Goal: Transaction & Acquisition: Purchase product/service

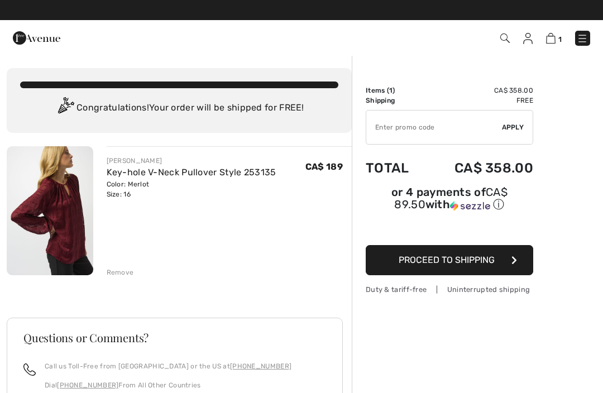
click at [551, 40] on img at bounding box center [550, 38] width 9 height 11
click at [555, 40] on img at bounding box center [550, 38] width 9 height 11
click at [556, 36] on img at bounding box center [550, 38] width 9 height 11
click at [581, 35] on img at bounding box center [582, 38] width 11 height 11
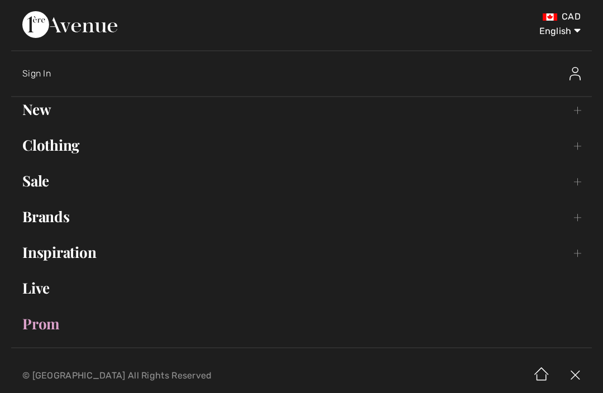
click at [572, 29] on select "English Français" at bounding box center [552, 29] width 58 height 34
select select "https://www.1ereavenue.com/fr/cart/"
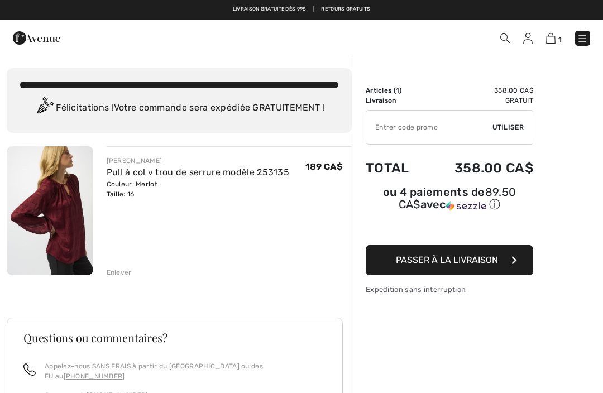
click at [555, 38] on img at bounding box center [550, 38] width 9 height 11
click at [584, 34] on img at bounding box center [582, 38] width 11 height 11
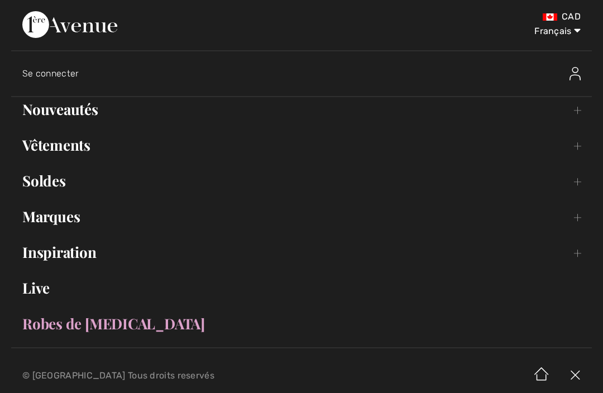
click at [43, 151] on link "Vêtements Toggle submenu" at bounding box center [301, 145] width 581 height 25
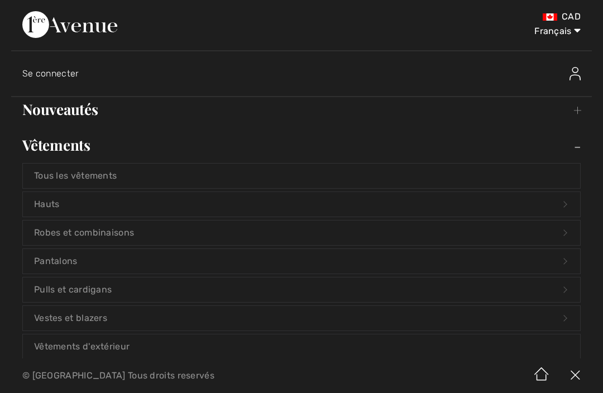
click at [47, 258] on link "Pantalons Open submenu" at bounding box center [301, 261] width 557 height 25
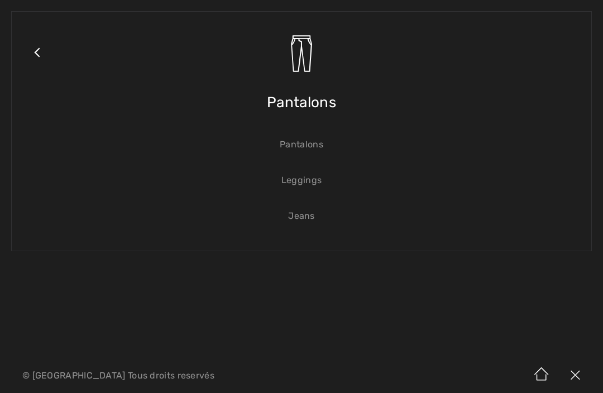
click at [317, 141] on link "Pantalons" at bounding box center [301, 144] width 557 height 25
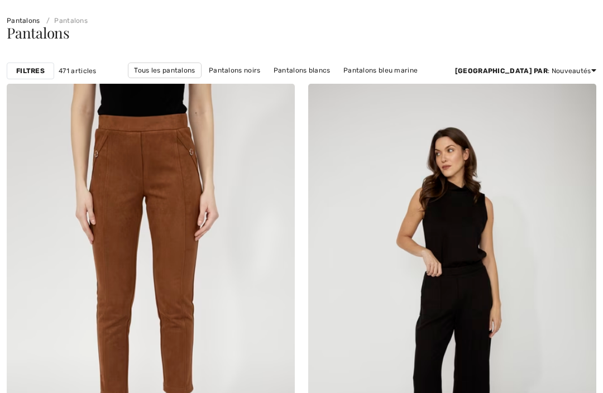
checkbox input "true"
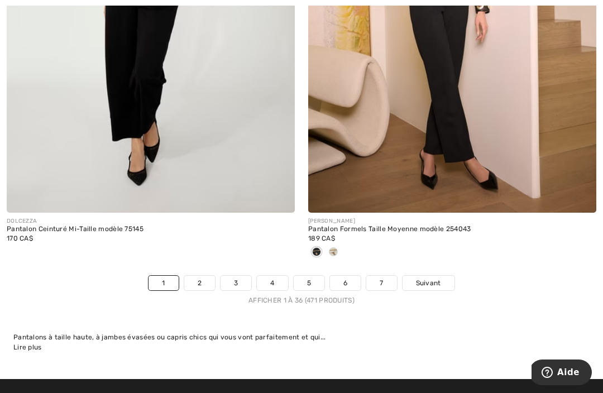
scroll to position [8807, 0]
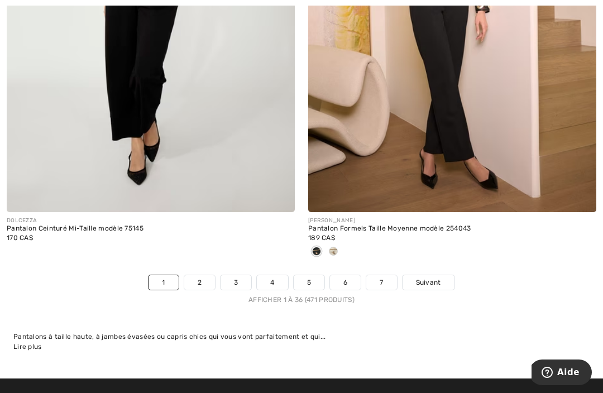
click at [432, 278] on span "Suivant" at bounding box center [428, 283] width 25 height 10
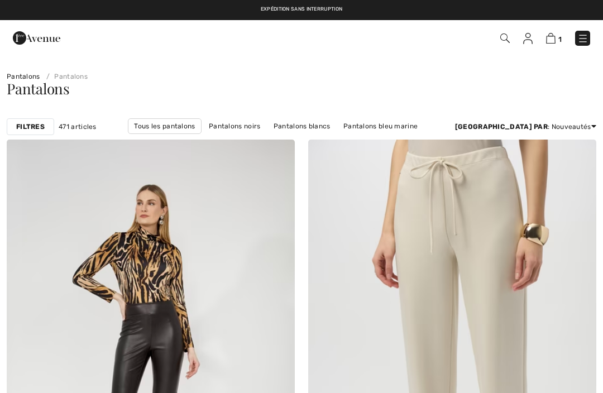
checkbox input "true"
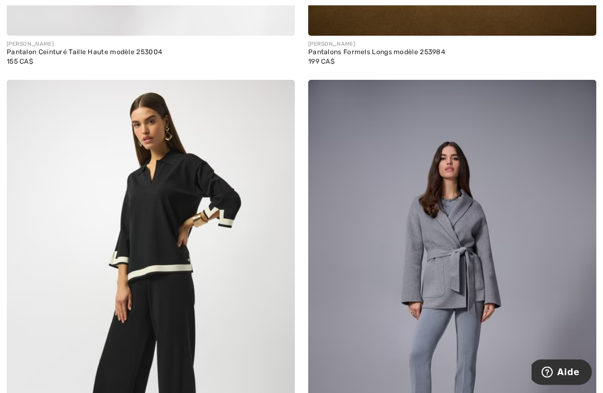
scroll to position [9257, 0]
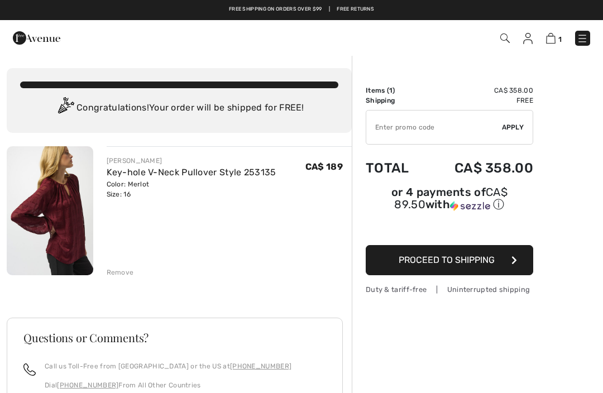
click at [581, 36] on img at bounding box center [582, 38] width 11 height 11
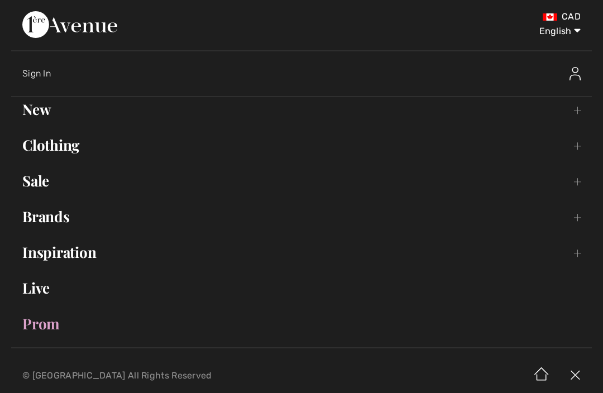
click at [561, 34] on select "English Français" at bounding box center [552, 29] width 58 height 34
select select "https://www.1ereavenue.com/fr/cart/"
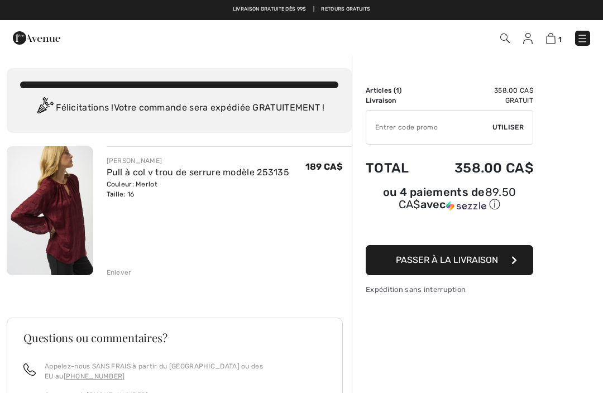
click at [586, 37] on img at bounding box center [582, 38] width 11 height 11
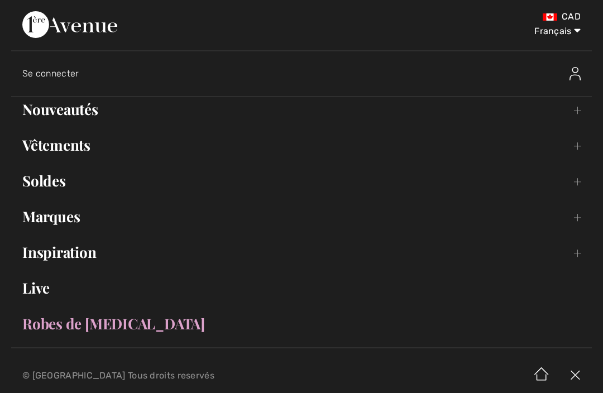
click at [75, 149] on link "Vêtements Toggle submenu" at bounding box center [301, 145] width 581 height 25
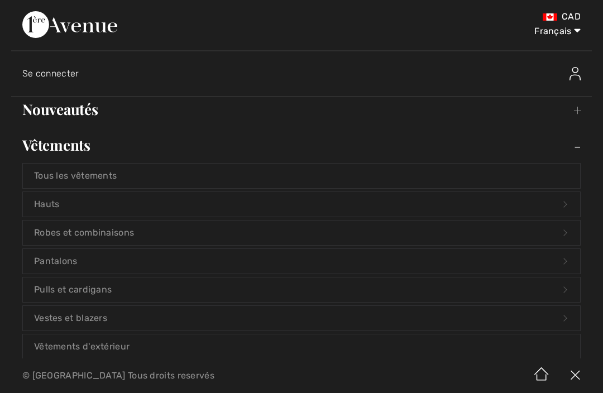
click at [79, 262] on link "Pantalons Open submenu" at bounding box center [301, 261] width 557 height 25
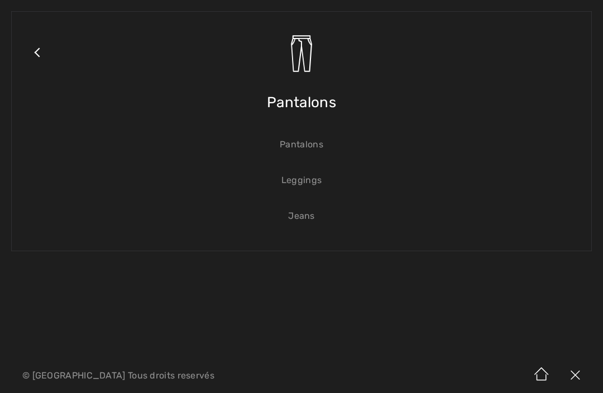
click at [317, 142] on link "Pantalons" at bounding box center [301, 144] width 557 height 25
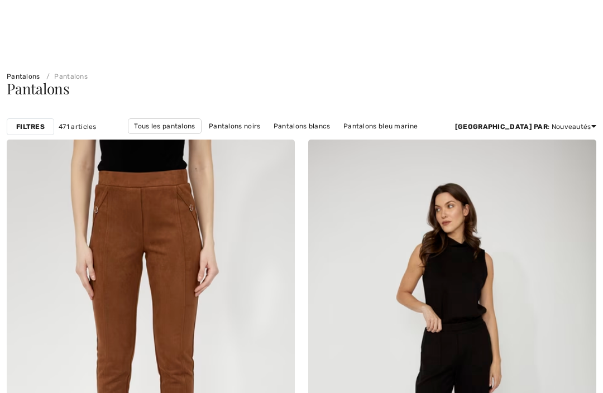
checkbox input "true"
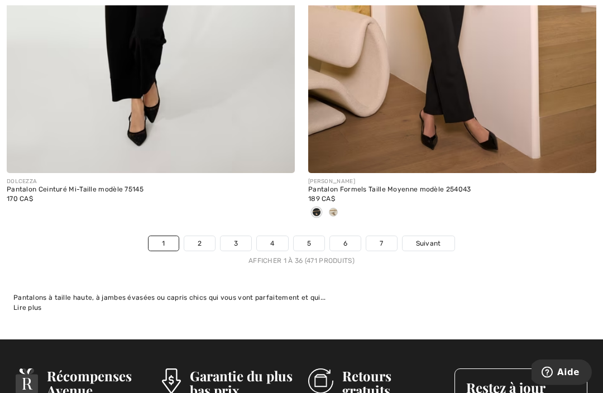
scroll to position [8847, 0]
click at [436, 239] on span "Suivant" at bounding box center [428, 244] width 25 height 10
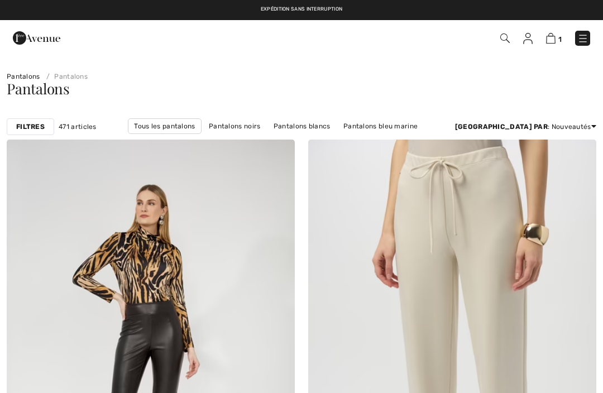
checkbox input "true"
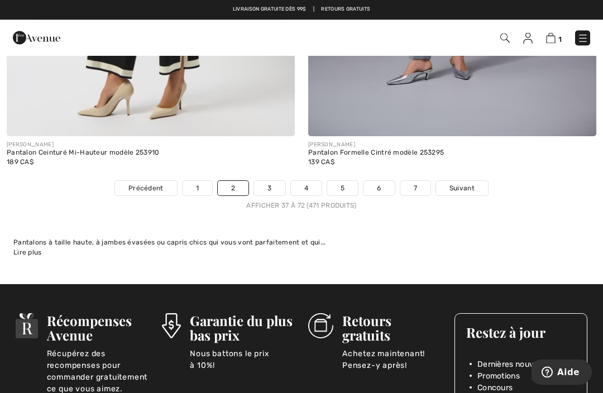
scroll to position [8902, 0]
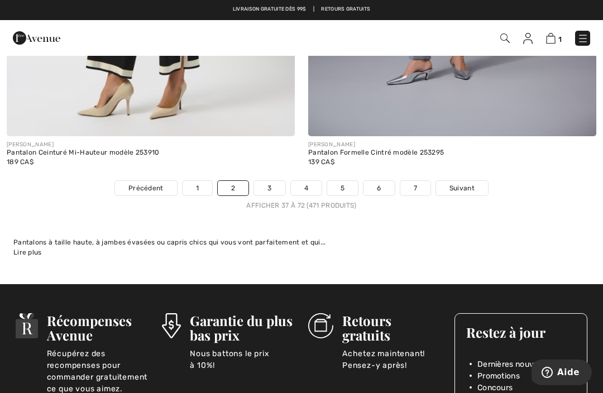
click at [469, 183] on span "Suivant" at bounding box center [462, 188] width 25 height 10
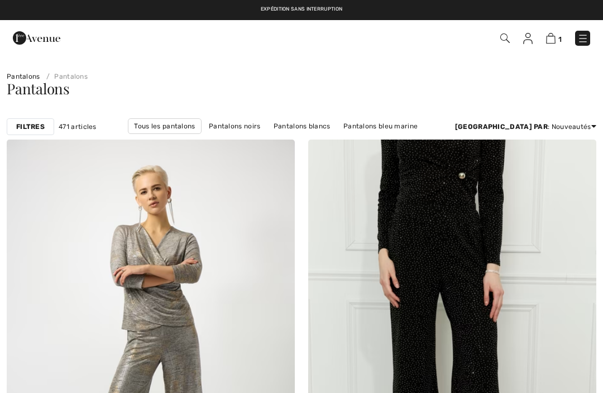
scroll to position [158, 0]
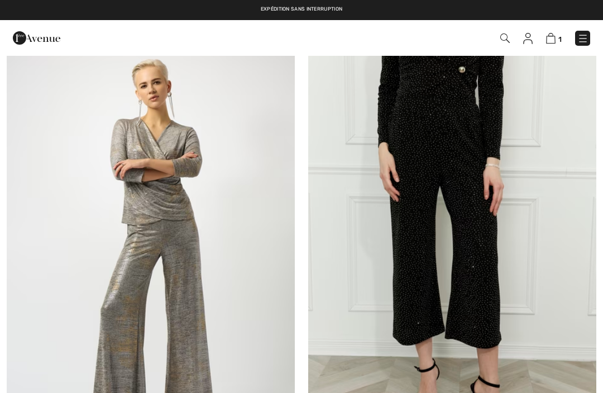
checkbox input "true"
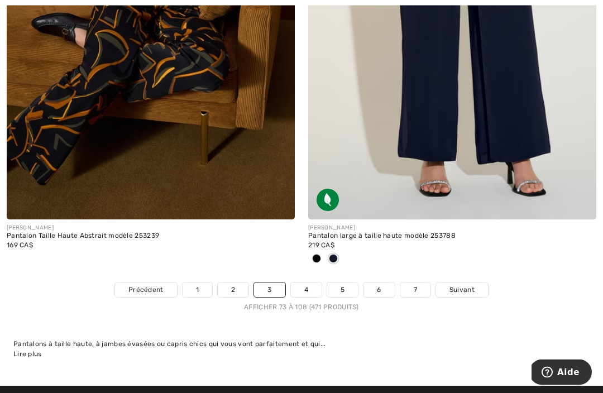
scroll to position [8782, 0]
click at [467, 283] on link "Suivant" at bounding box center [462, 290] width 52 height 15
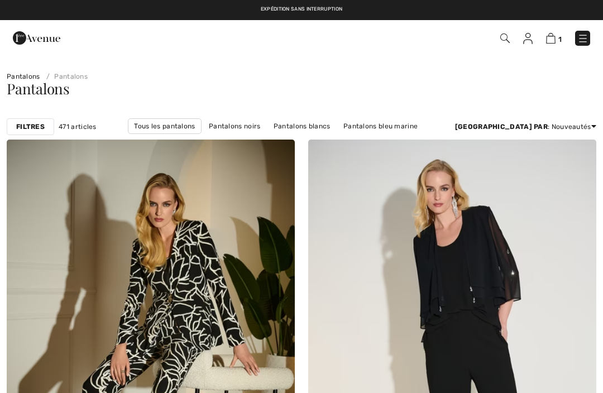
checkbox input "true"
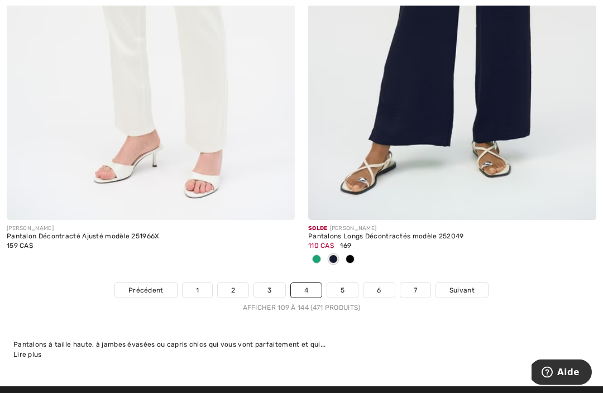
scroll to position [8726, 0]
click at [466, 285] on span "Suivant" at bounding box center [462, 290] width 25 height 10
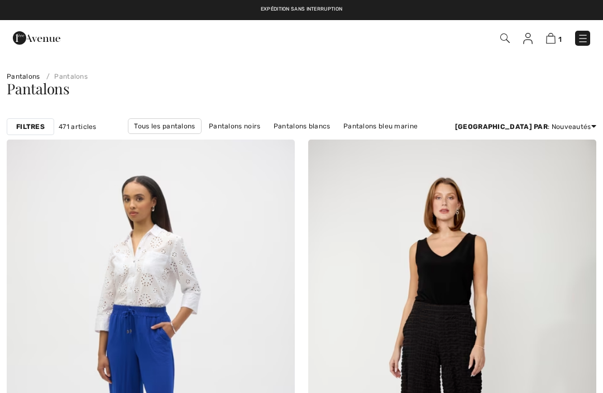
checkbox input "true"
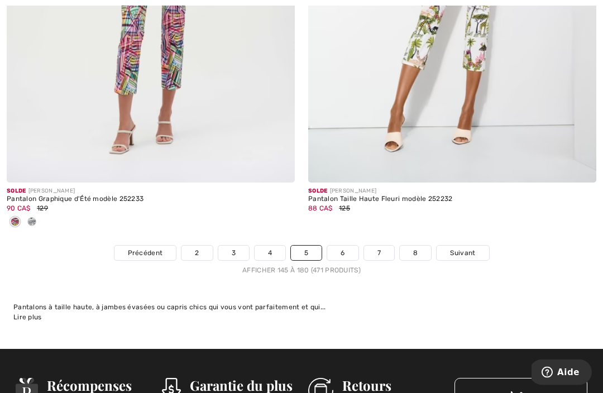
scroll to position [8892, 0]
click at [474, 248] on span "Suivant" at bounding box center [462, 253] width 25 height 10
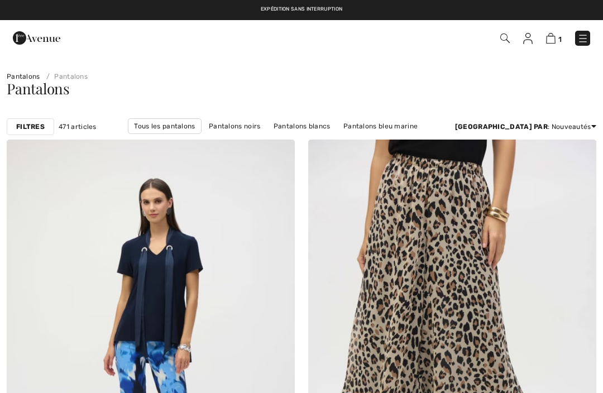
checkbox input "true"
click at [507, 37] on img at bounding box center [504, 38] width 9 height 9
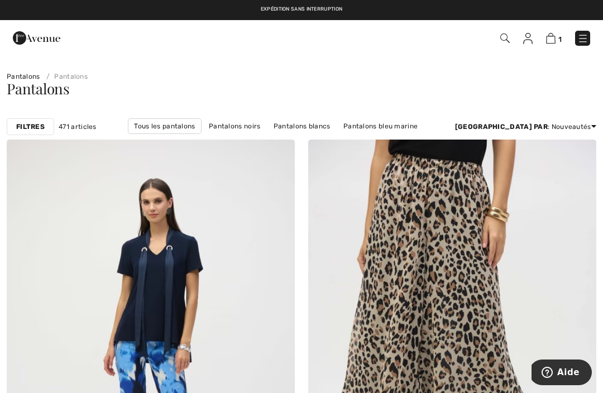
click at [505, 41] on img at bounding box center [504, 38] width 9 height 9
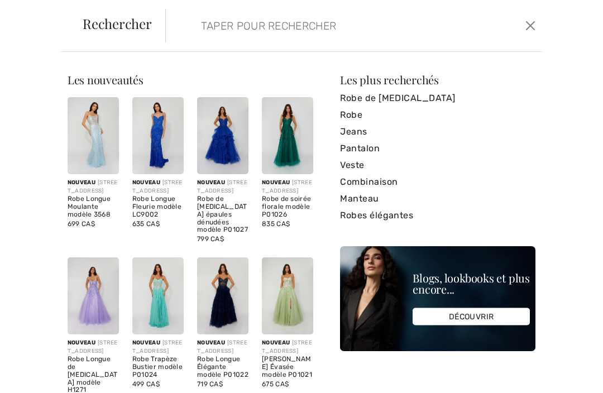
click at [196, 37] on input "search" at bounding box center [316, 26] width 247 height 34
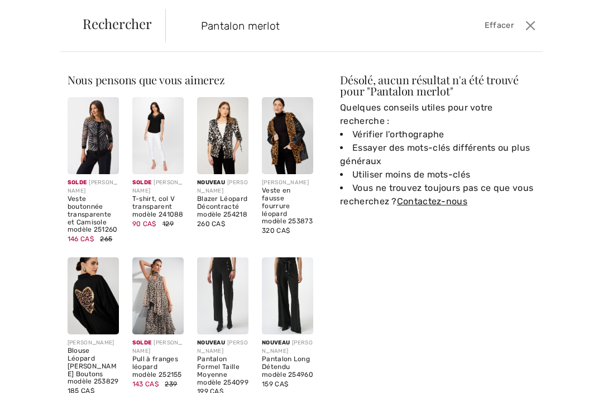
click at [532, 26] on button "Ferme" at bounding box center [531, 26] width 16 height 18
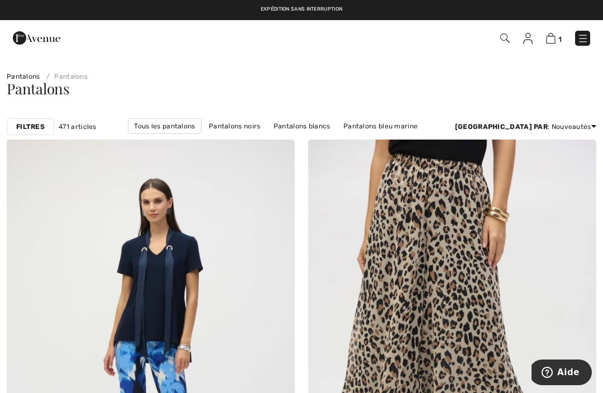
click at [504, 39] on img at bounding box center [504, 38] width 9 height 9
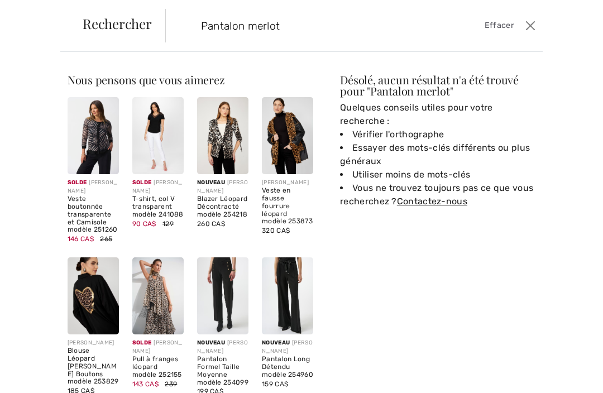
click at [294, 26] on input "Pantalon merlot" at bounding box center [316, 26] width 247 height 34
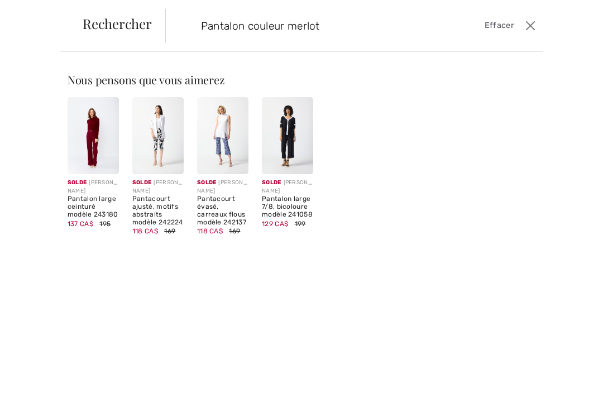
type input "Pantalon couleur merlot"
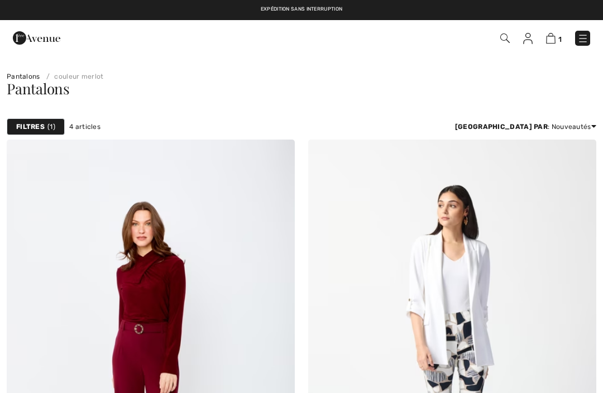
checkbox input "true"
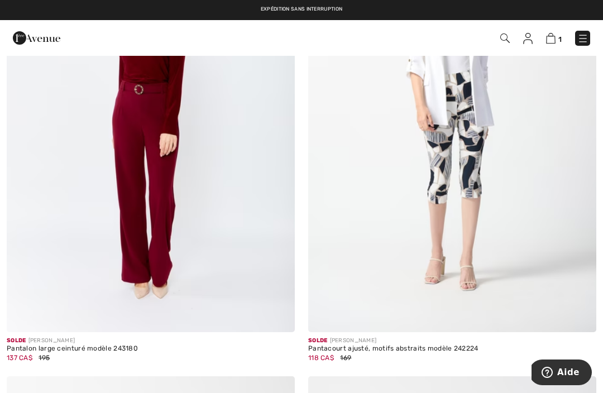
scroll to position [239, 0]
click at [281, 321] on img at bounding box center [278, 317] width 10 height 10
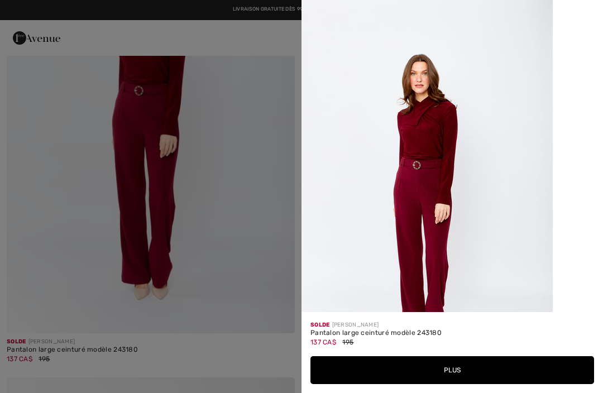
click at [469, 384] on button "Plus" at bounding box center [453, 370] width 284 height 28
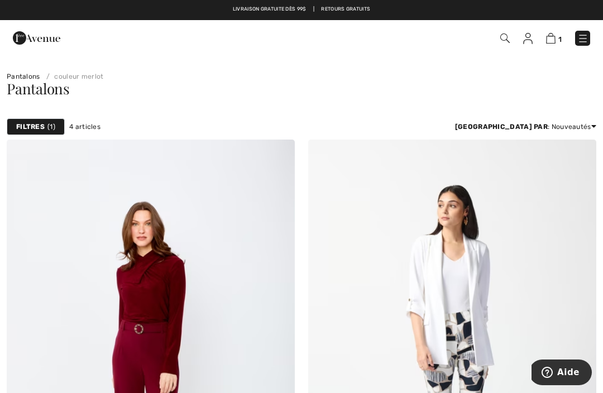
click at [506, 37] on img at bounding box center [504, 38] width 9 height 9
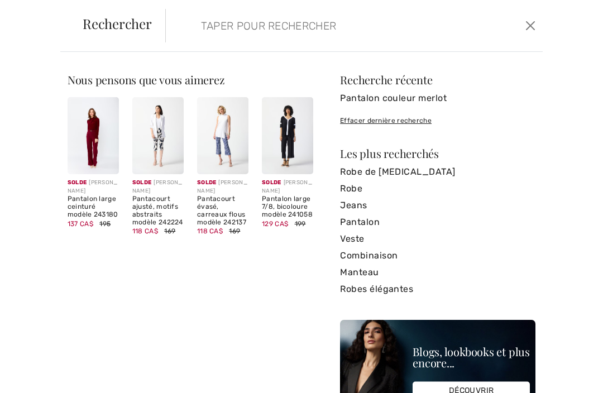
click at [376, 221] on link "Pantalon" at bounding box center [437, 222] width 195 height 17
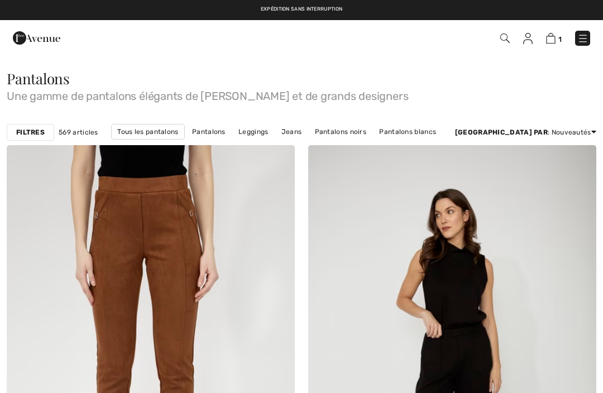
checkbox input "true"
click at [508, 40] on img at bounding box center [504, 38] width 9 height 9
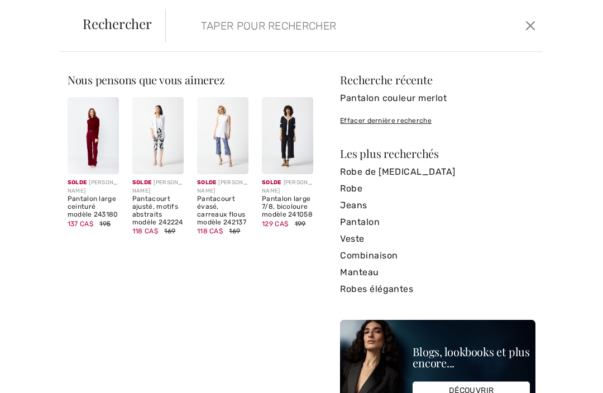
click at [202, 24] on input "search" at bounding box center [316, 26] width 247 height 34
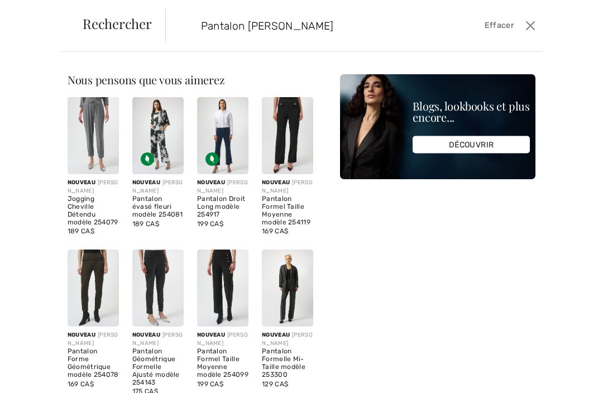
type input "Pantalon Joseph Ribkoff"
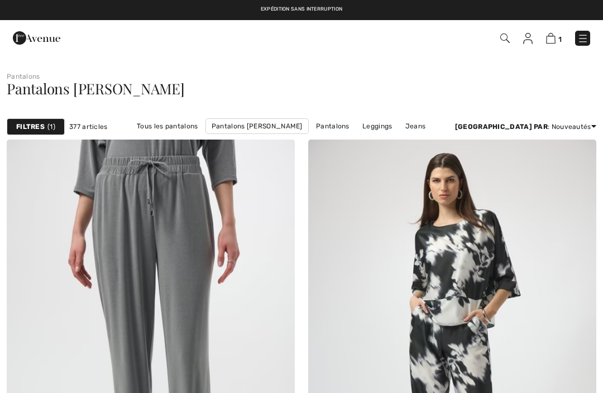
checkbox input "true"
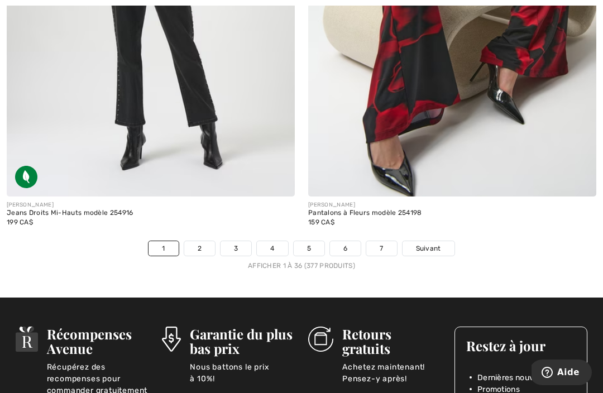
scroll to position [8921, 0]
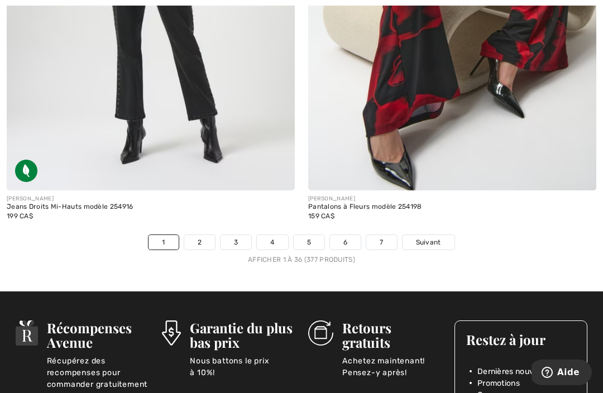
click at [437, 237] on span "Suivant" at bounding box center [428, 242] width 25 height 10
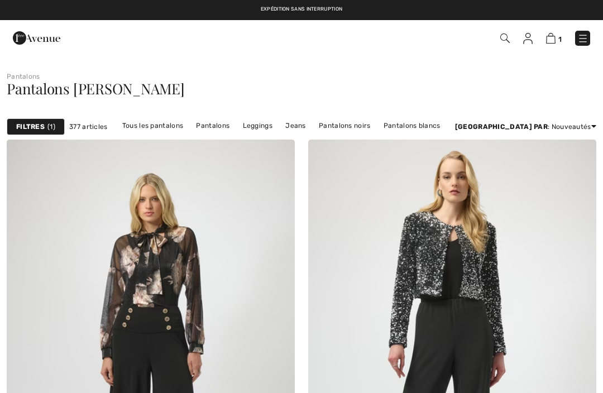
checkbox input "true"
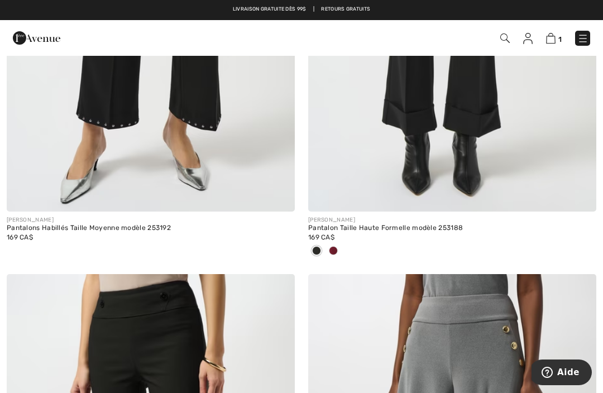
scroll to position [2301, 0]
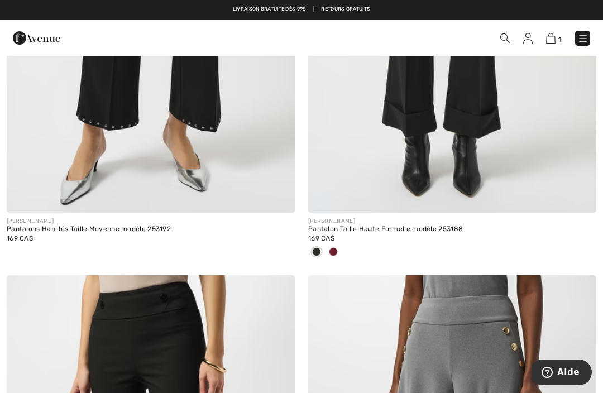
click at [340, 251] on div at bounding box center [333, 253] width 17 height 18
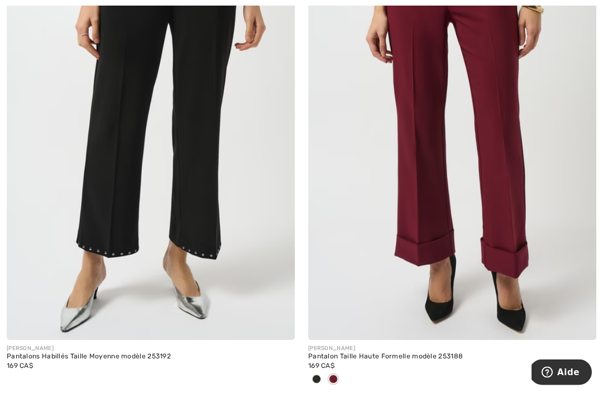
scroll to position [2174, 0]
click at [576, 326] on img at bounding box center [580, 323] width 10 height 10
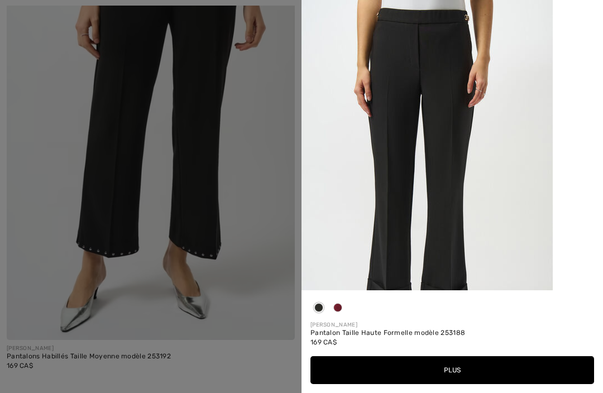
click at [510, 201] on img at bounding box center [427, 188] width 251 height 376
click at [460, 384] on button "Plus" at bounding box center [453, 370] width 284 height 28
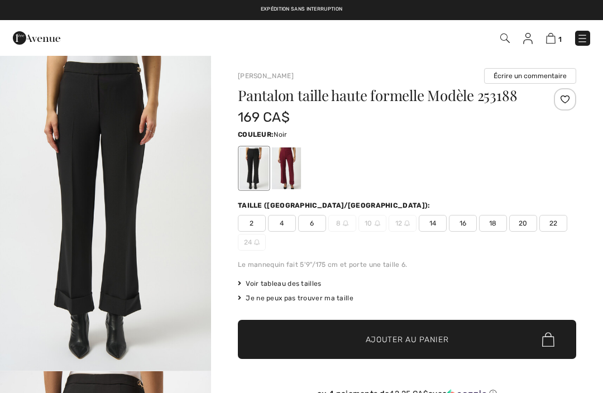
checkbox input "true"
click at [292, 168] on div at bounding box center [286, 168] width 29 height 42
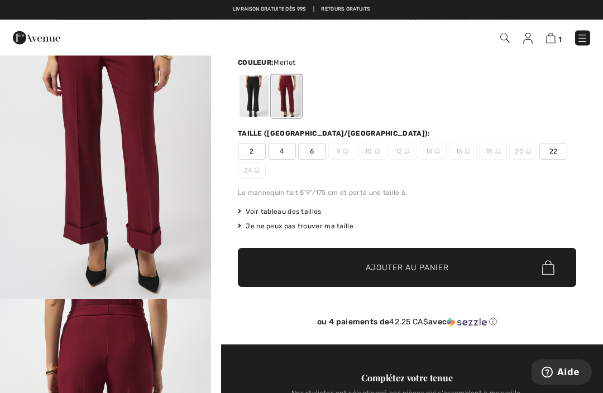
scroll to position [72, 0]
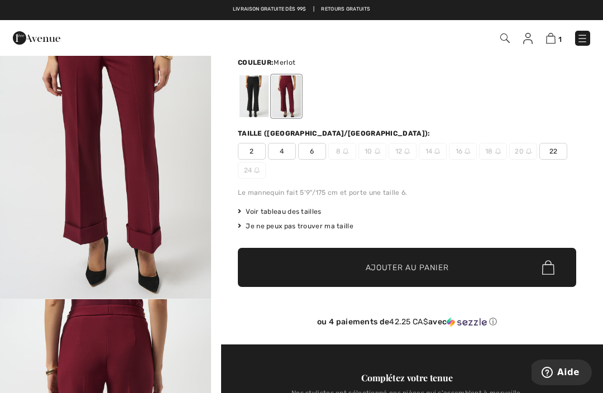
click at [350, 225] on div "Je ne peux pas trouver ma taille" at bounding box center [407, 226] width 338 height 10
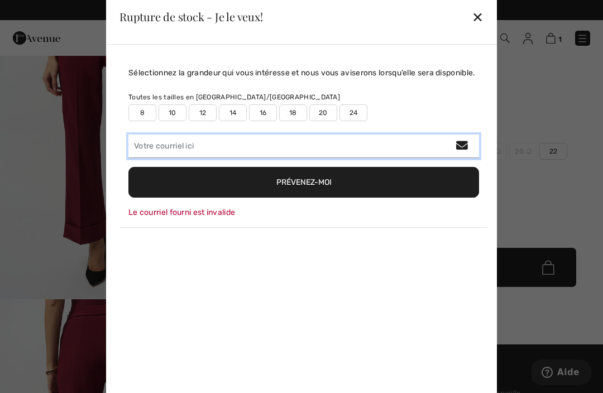
click at [169, 158] on input "email" at bounding box center [303, 146] width 351 height 23
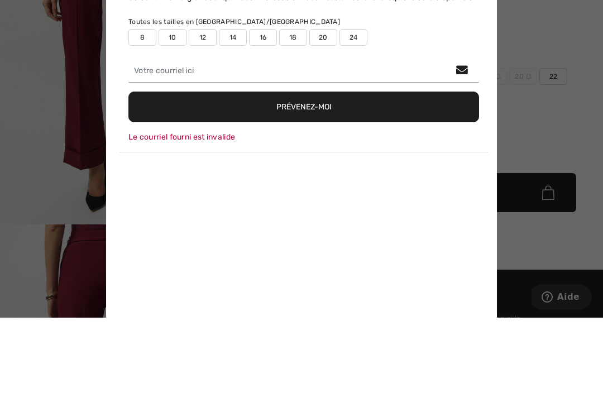
click at [266, 104] on label "16" at bounding box center [263, 112] width 28 height 17
type input "true"
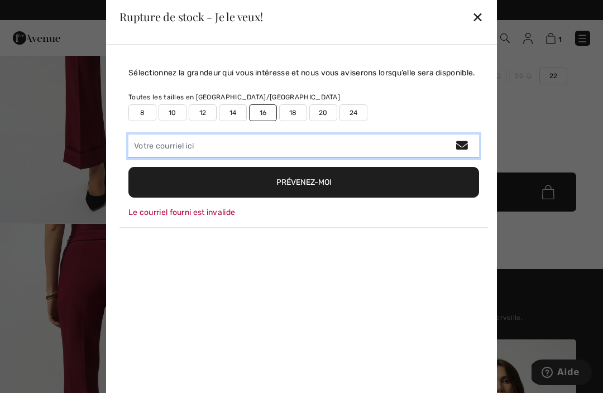
click at [221, 158] on input "email" at bounding box center [303, 146] width 351 height 23
type input "carole_vinet@hotmail.com"
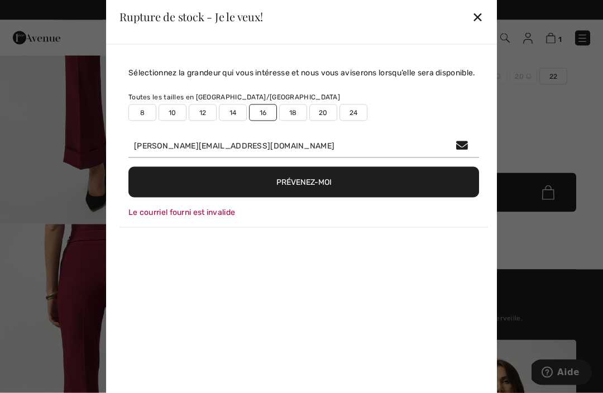
scroll to position [147, 0]
click at [321, 198] on button "Prévenez-moi" at bounding box center [303, 182] width 351 height 31
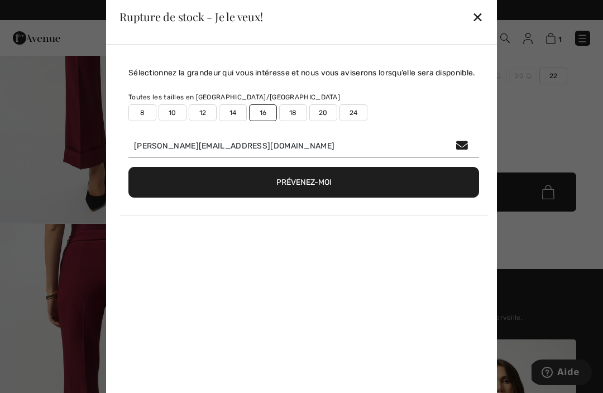
click at [329, 198] on button "Prévenez-moi" at bounding box center [303, 182] width 351 height 31
click at [483, 27] on div "✕" at bounding box center [478, 16] width 12 height 23
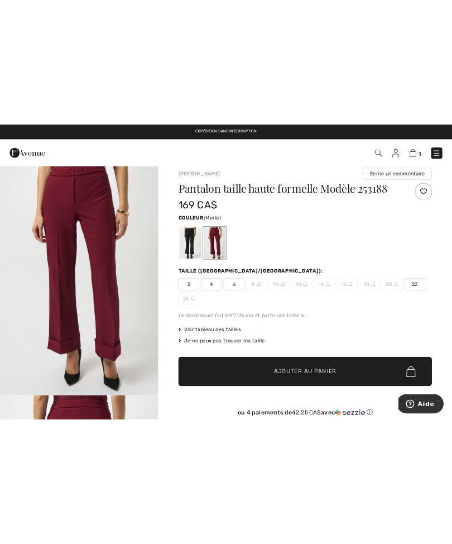
scroll to position [0, 0]
